Goal: Book appointment/travel/reservation

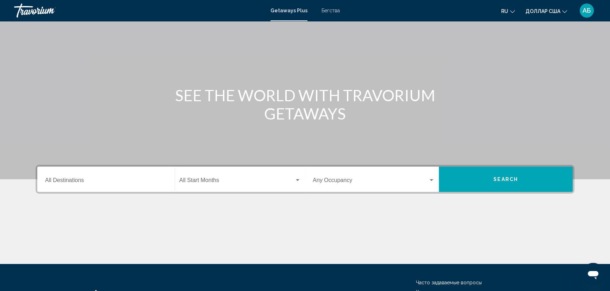
click at [73, 172] on div "Destination All Destinations" at bounding box center [106, 180] width 122 height 22
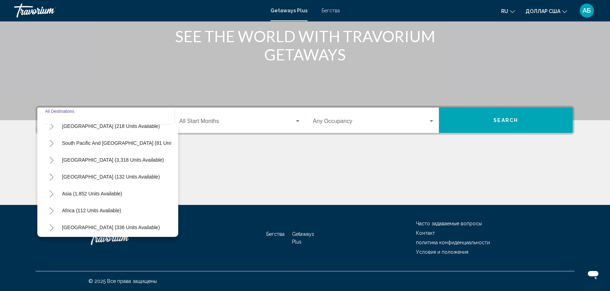
scroll to position [119, 0]
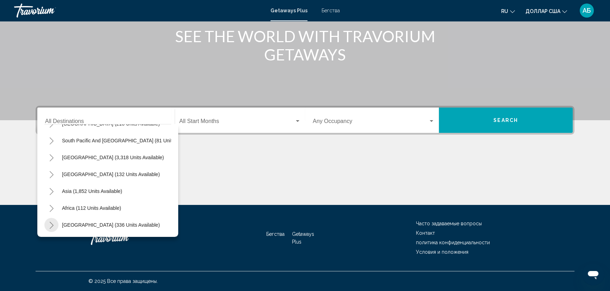
click at [53, 222] on icon "Toggle Middle East (336 units available)" at bounding box center [51, 225] width 5 height 7
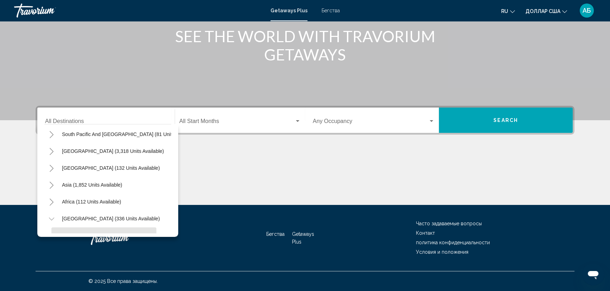
scroll to position [105, 0]
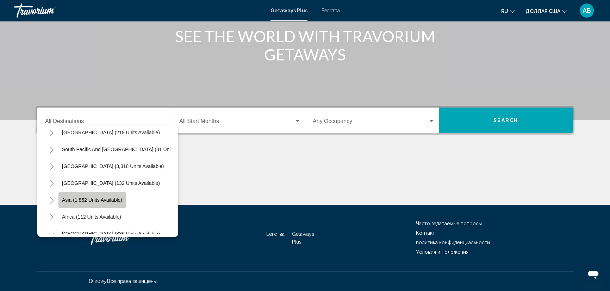
click at [64, 199] on span "Asia (1,852 units available)" at bounding box center [92, 200] width 60 height 6
type input "**********"
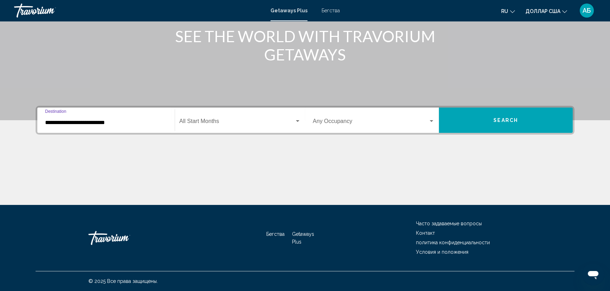
click at [211, 120] on span "Виджет поиска" at bounding box center [236, 123] width 115 height 6
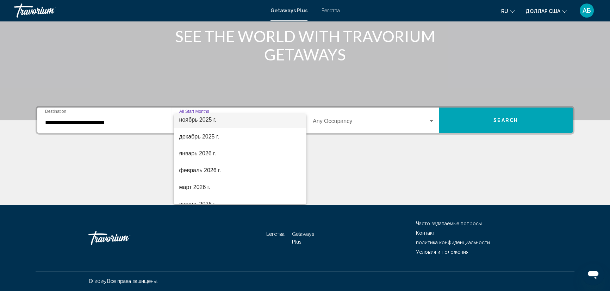
scroll to position [64, 0]
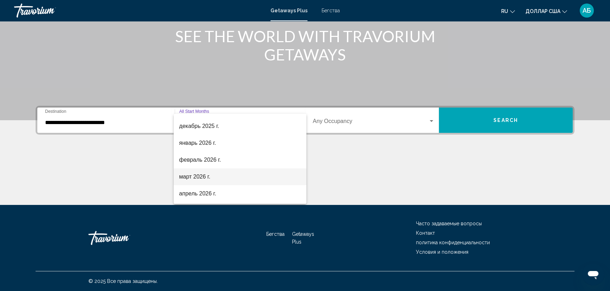
click at [201, 174] on font "март 2026 г." at bounding box center [194, 177] width 31 height 6
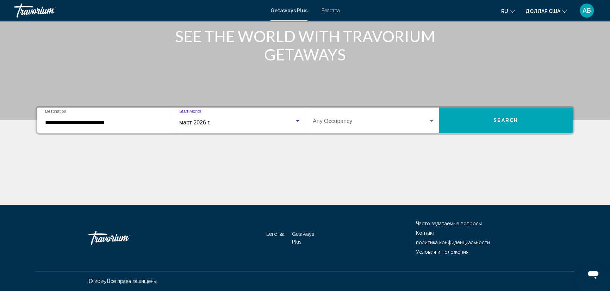
click at [335, 119] on div "Occupancy Any Occupancy" at bounding box center [374, 120] width 122 height 22
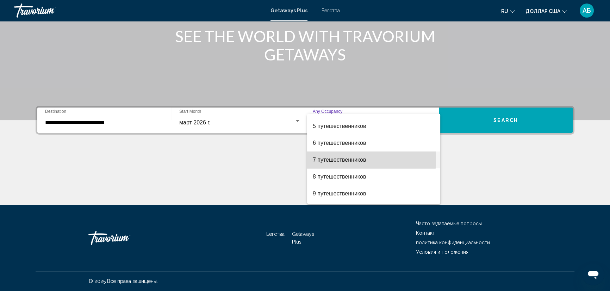
click at [339, 159] on font "7 путешественников" at bounding box center [340, 160] width 54 height 6
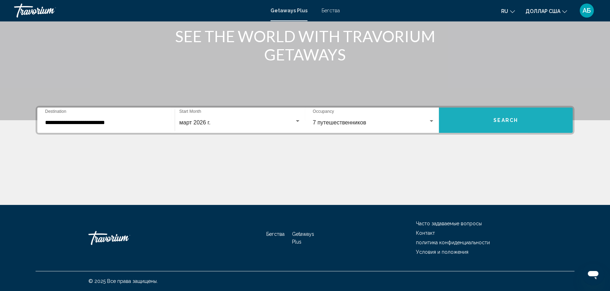
click at [530, 120] on button "Search" at bounding box center [506, 120] width 134 height 25
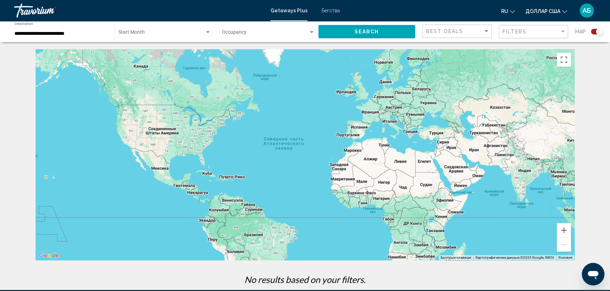
click at [186, 34] on span "Search widget" at bounding box center [161, 34] width 86 height 6
click at [185, 35] on span "Все начальные месяцы" at bounding box center [164, 33] width 93 height 15
click at [203, 32] on span "Search widget" at bounding box center [161, 34] width 86 height 6
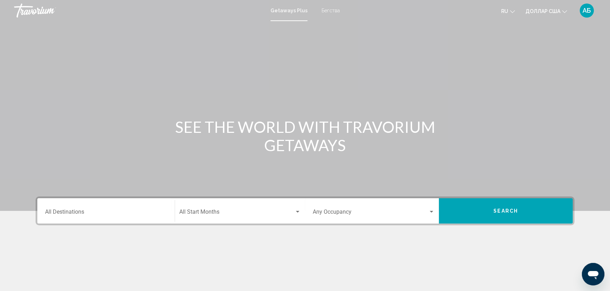
click at [108, 205] on div "Destination All Destinations" at bounding box center [106, 211] width 122 height 22
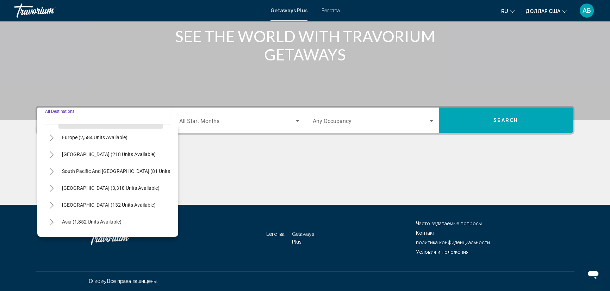
scroll to position [96, 0]
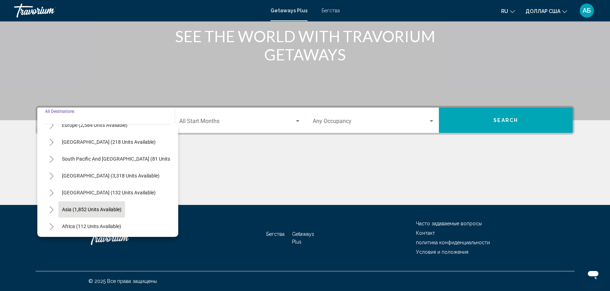
click at [106, 208] on span "Asia (1,852 units available)" at bounding box center [91, 210] width 59 height 6
type input "**********"
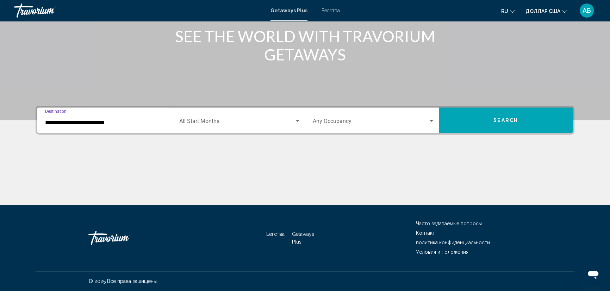
click at [243, 122] on span "Search widget" at bounding box center [236, 123] width 115 height 6
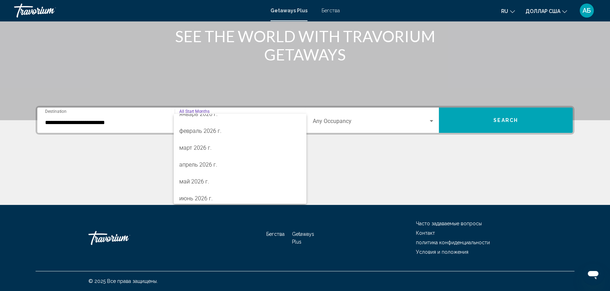
scroll to position [82, 0]
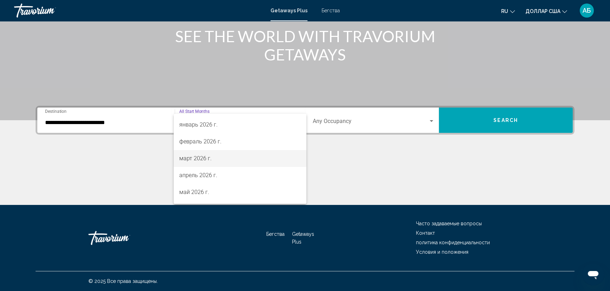
click at [197, 157] on font "март 2026 г." at bounding box center [195, 158] width 32 height 7
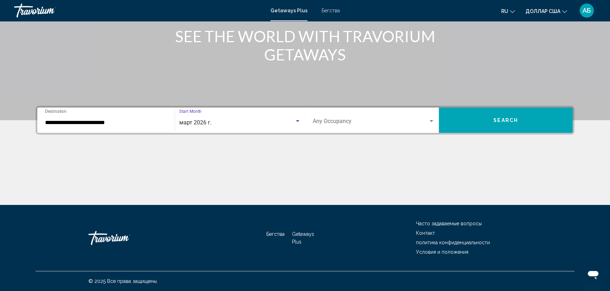
click at [429, 120] on div "Search widget" at bounding box center [431, 122] width 6 height 6
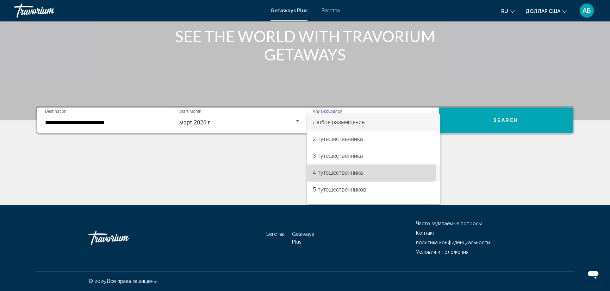
click at [352, 172] on font "4 путешественника" at bounding box center [338, 173] width 50 height 7
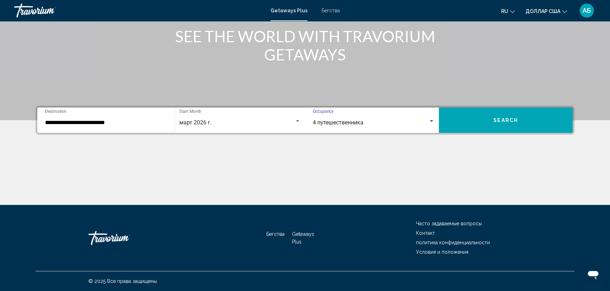
click at [493, 123] on button "Search" at bounding box center [506, 120] width 134 height 25
